Goal: Use online tool/utility: Use online tool/utility

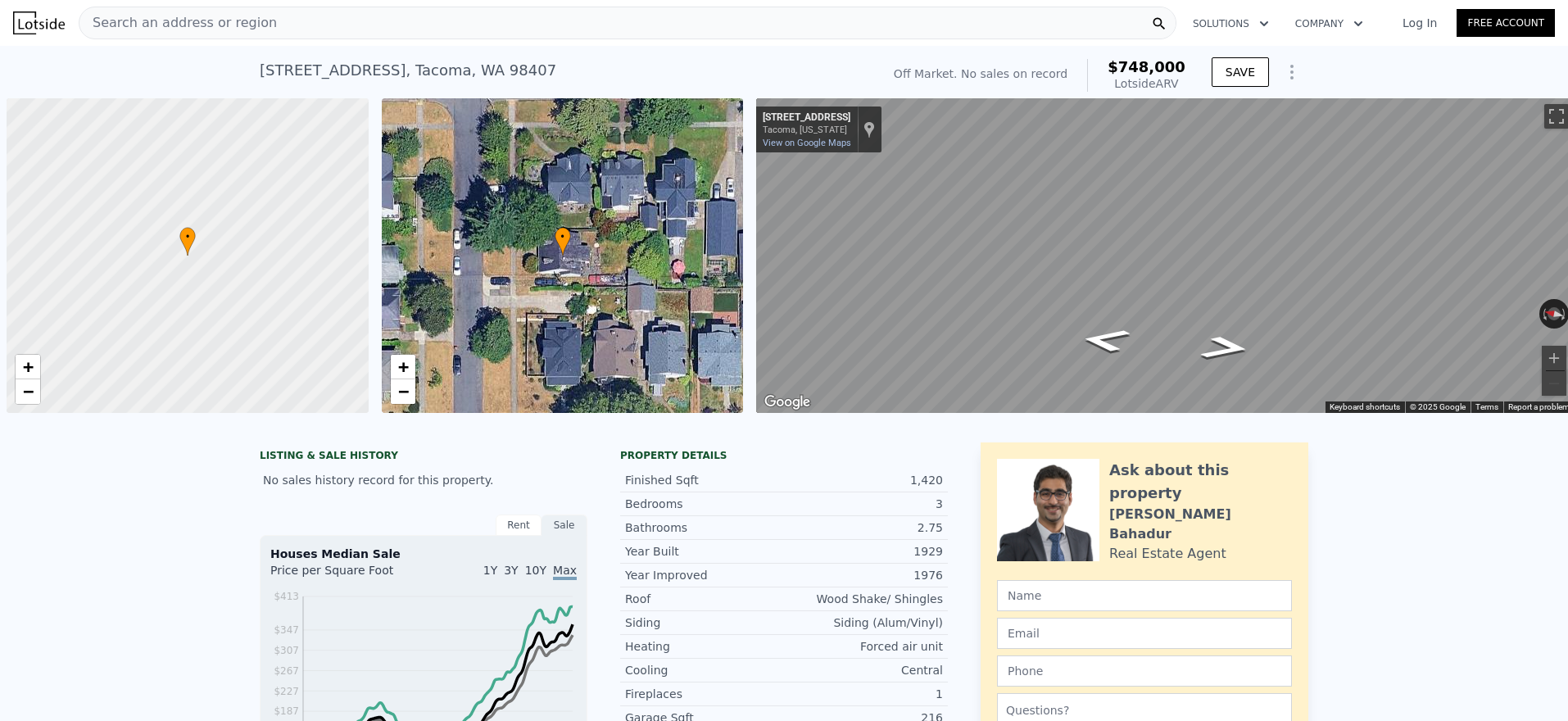
scroll to position [0, 7]
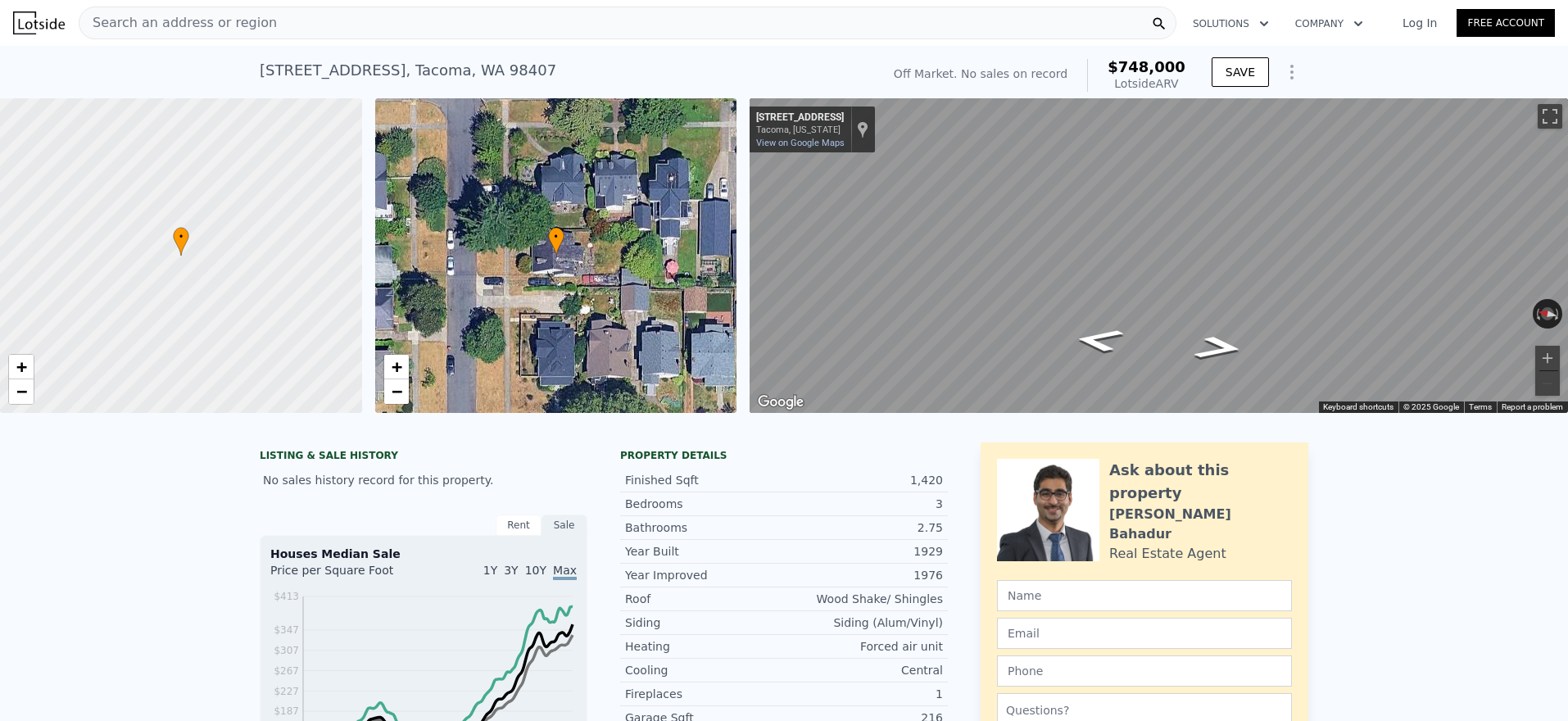
click at [369, 13] on div "Search an address or region" at bounding box center [628, 22] width 1098 height 33
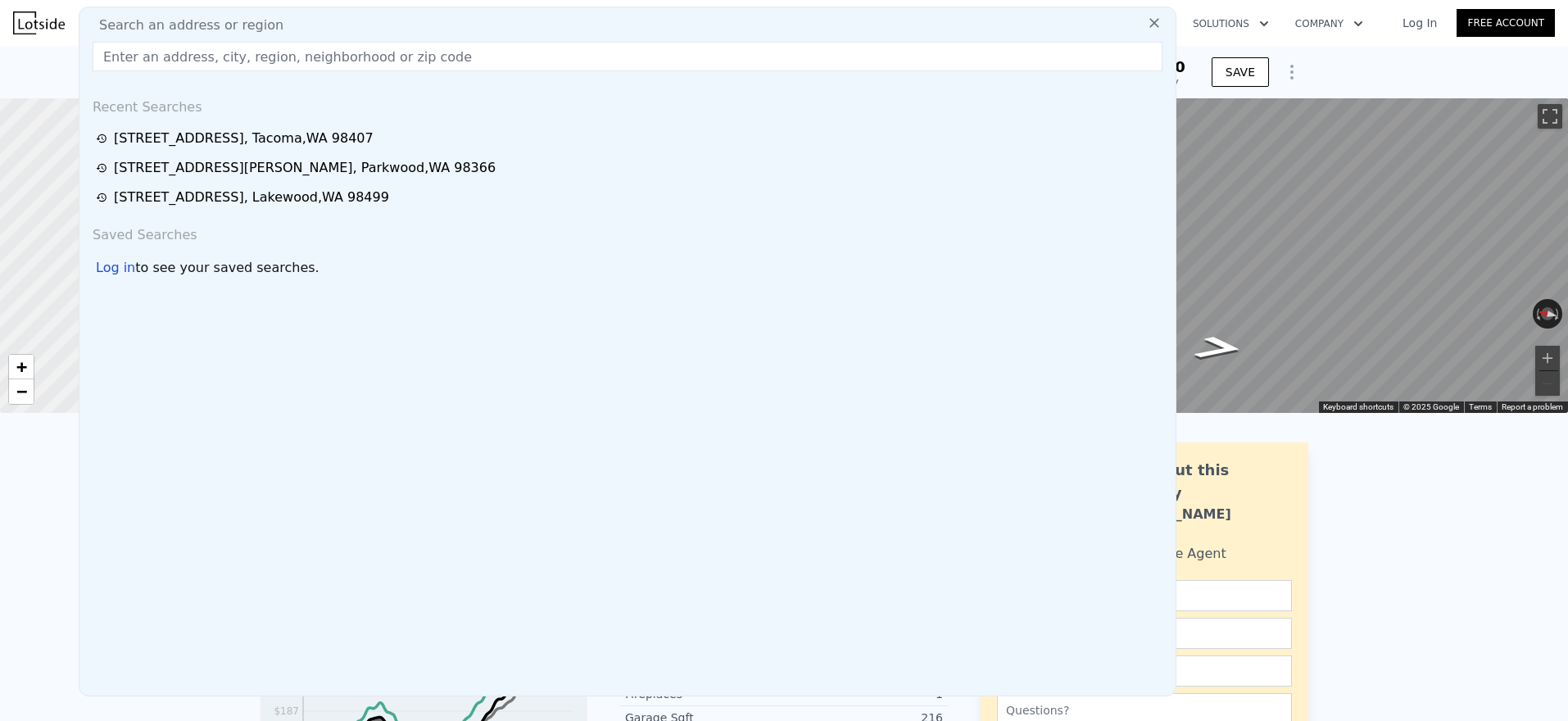
type input "[STREET_ADDRESS]"
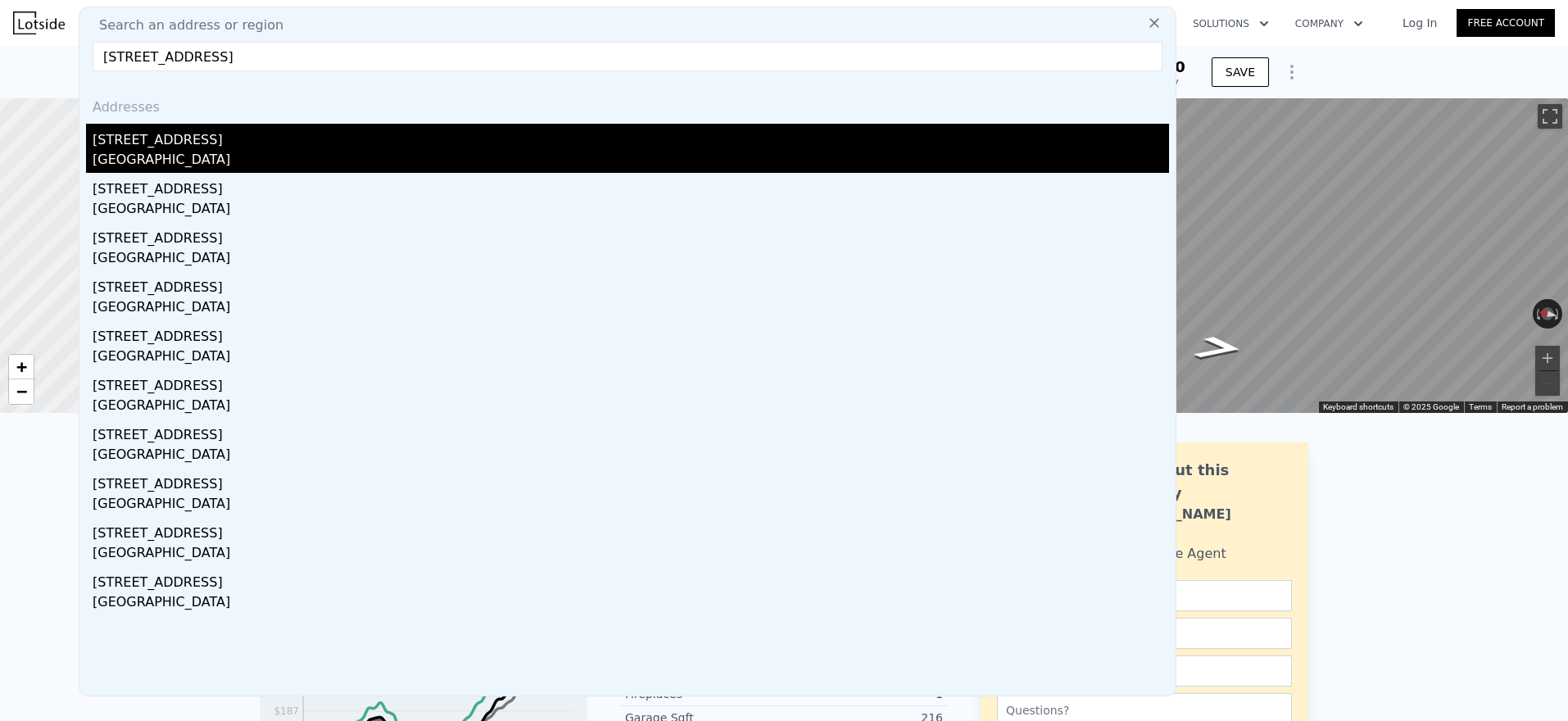
click at [142, 166] on div "[GEOGRAPHIC_DATA]" at bounding box center [630, 161] width 1077 height 23
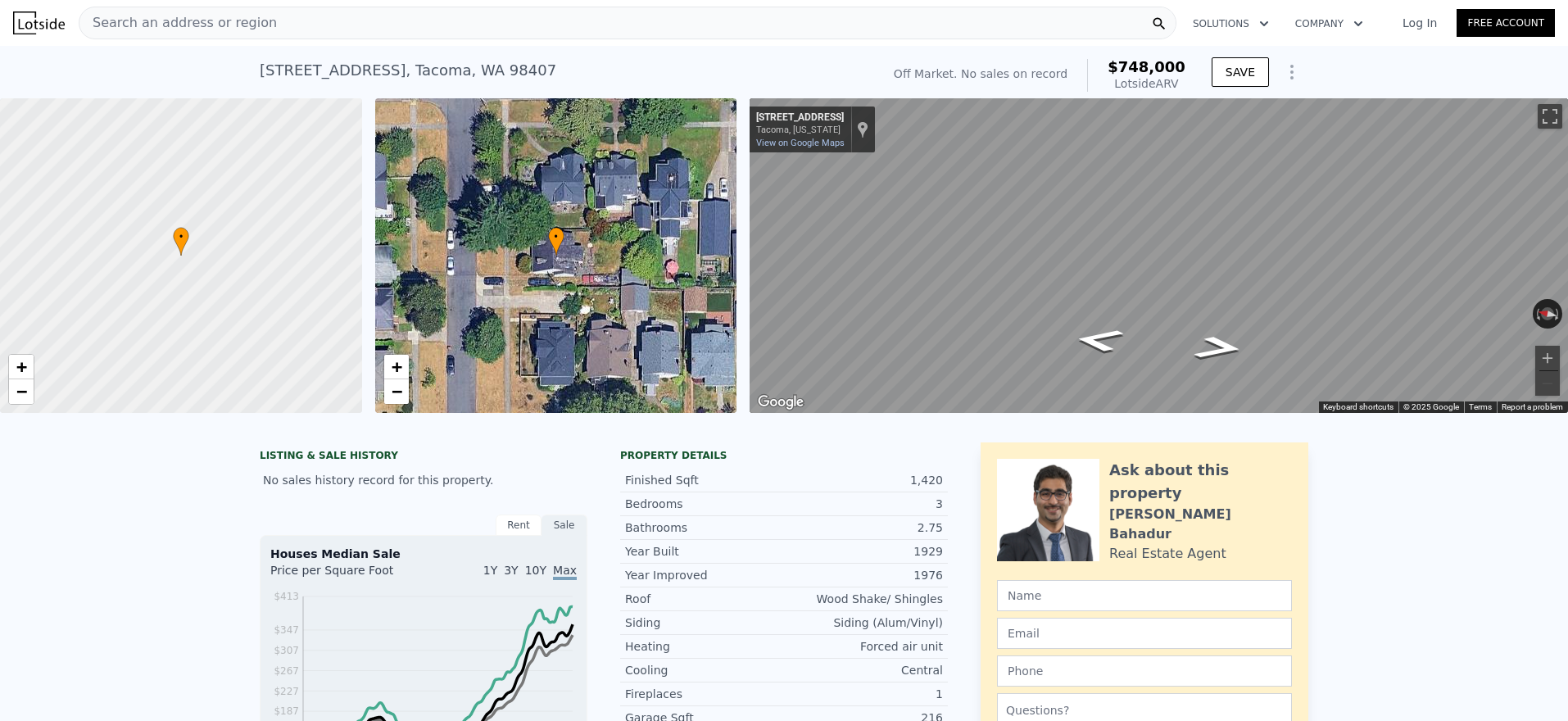
type input "1.5"
type input "3"
type input "1232"
type input "1944"
type input "12096"
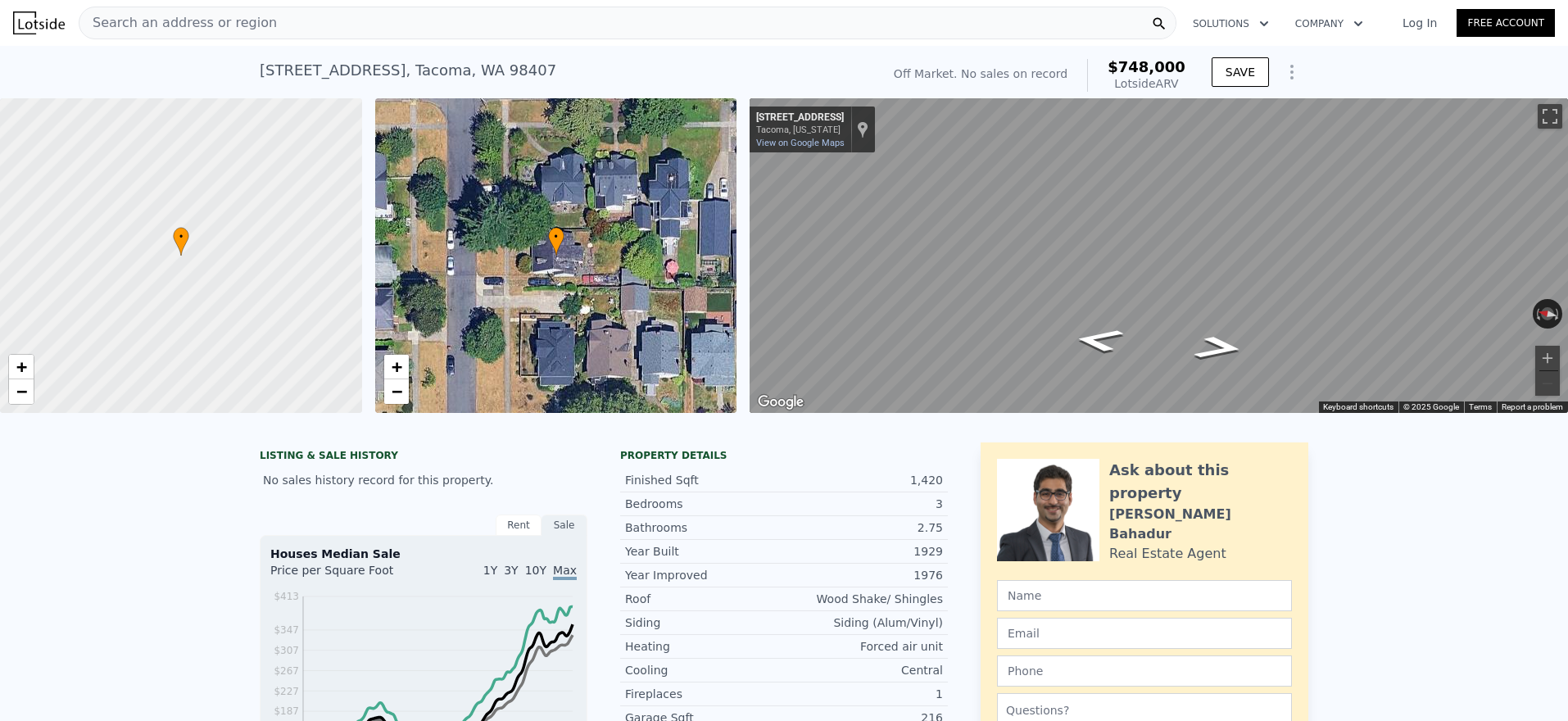
type input "34848"
type input "$ 738,000"
type input "5"
type input "$ 256,991"
